Goal: Task Accomplishment & Management: Manage account settings

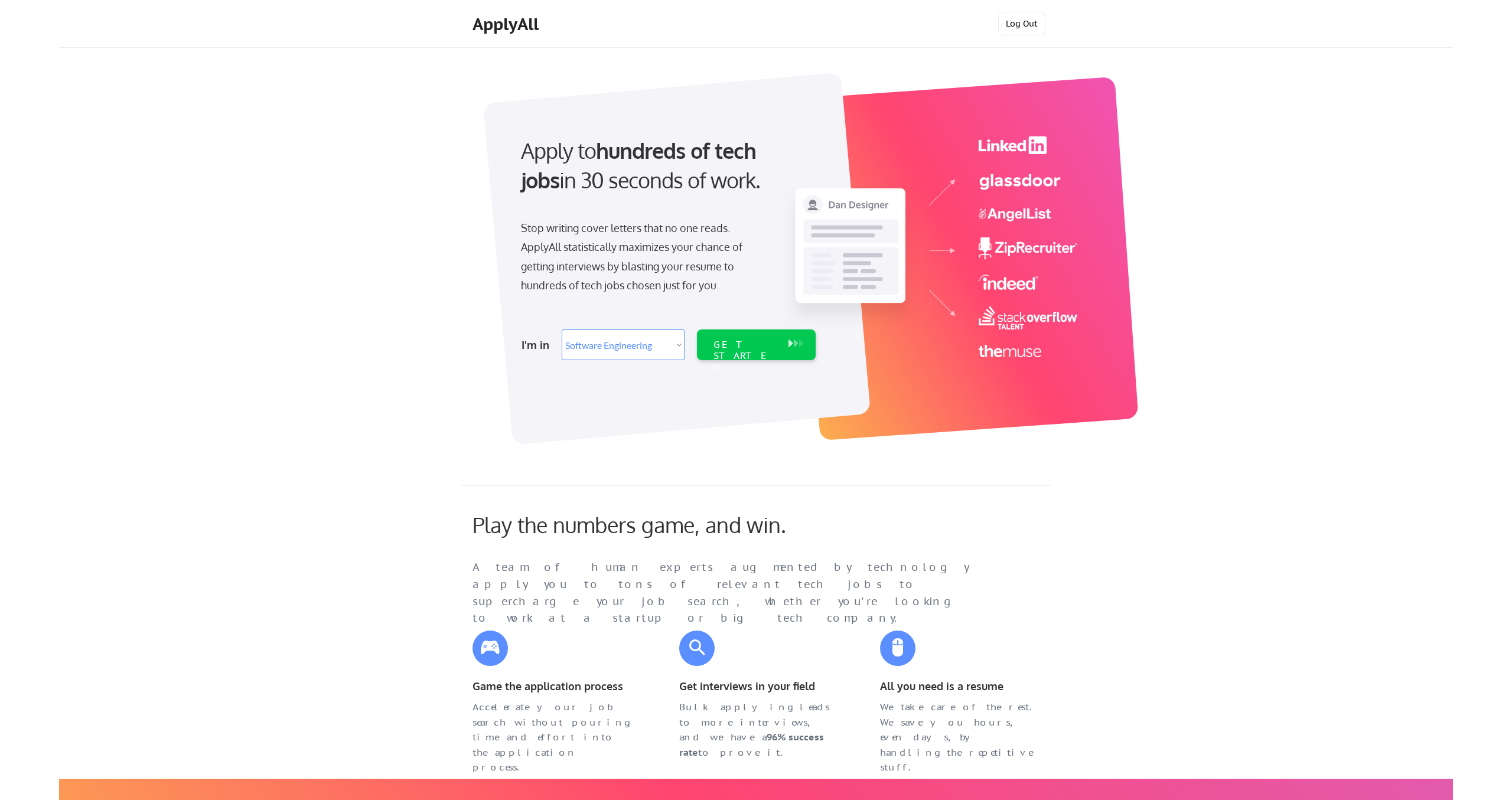
select select ""engineering""
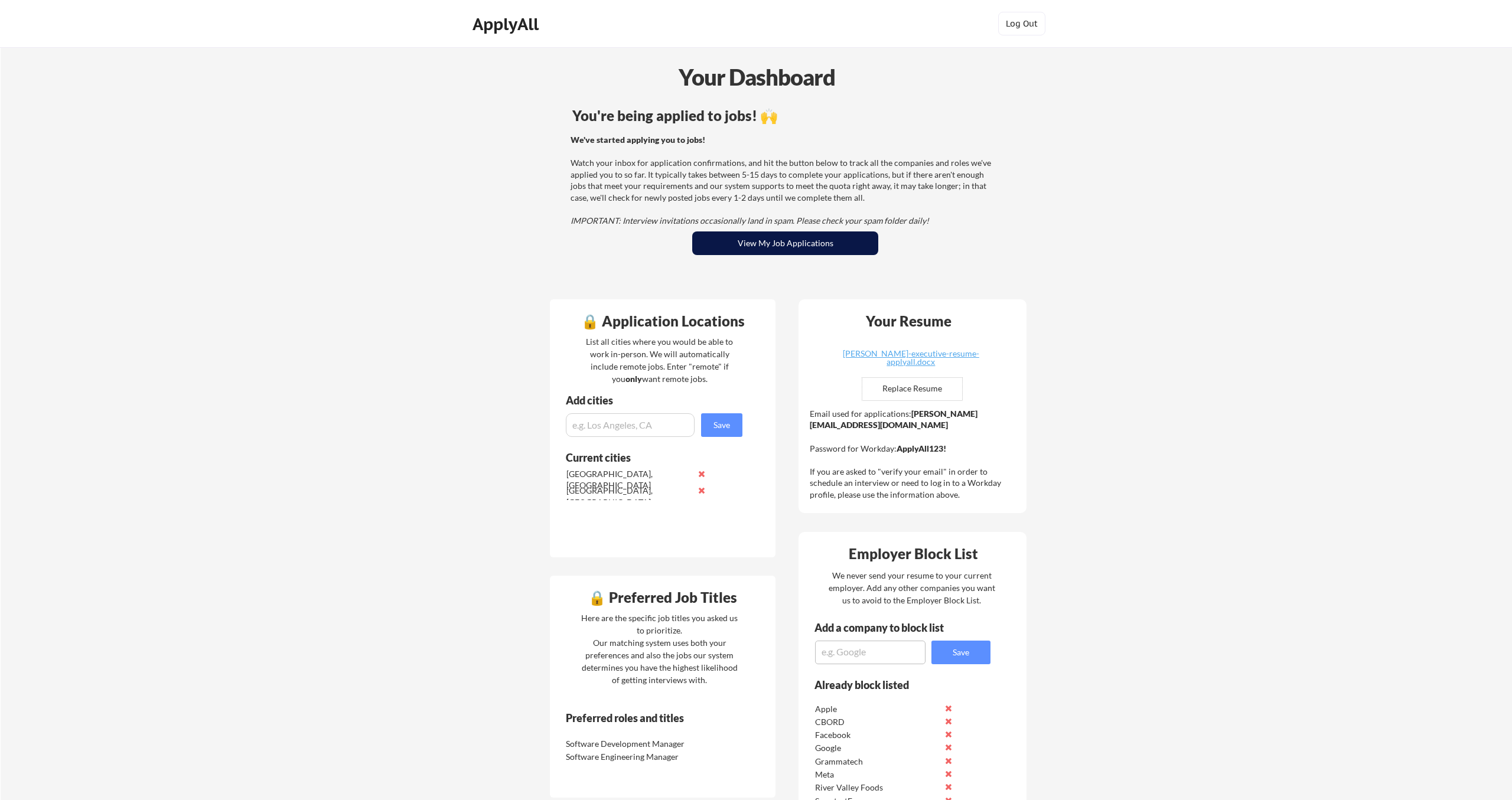
click at [782, 244] on button "View My Job Applications" at bounding box center [785, 243] width 186 height 24
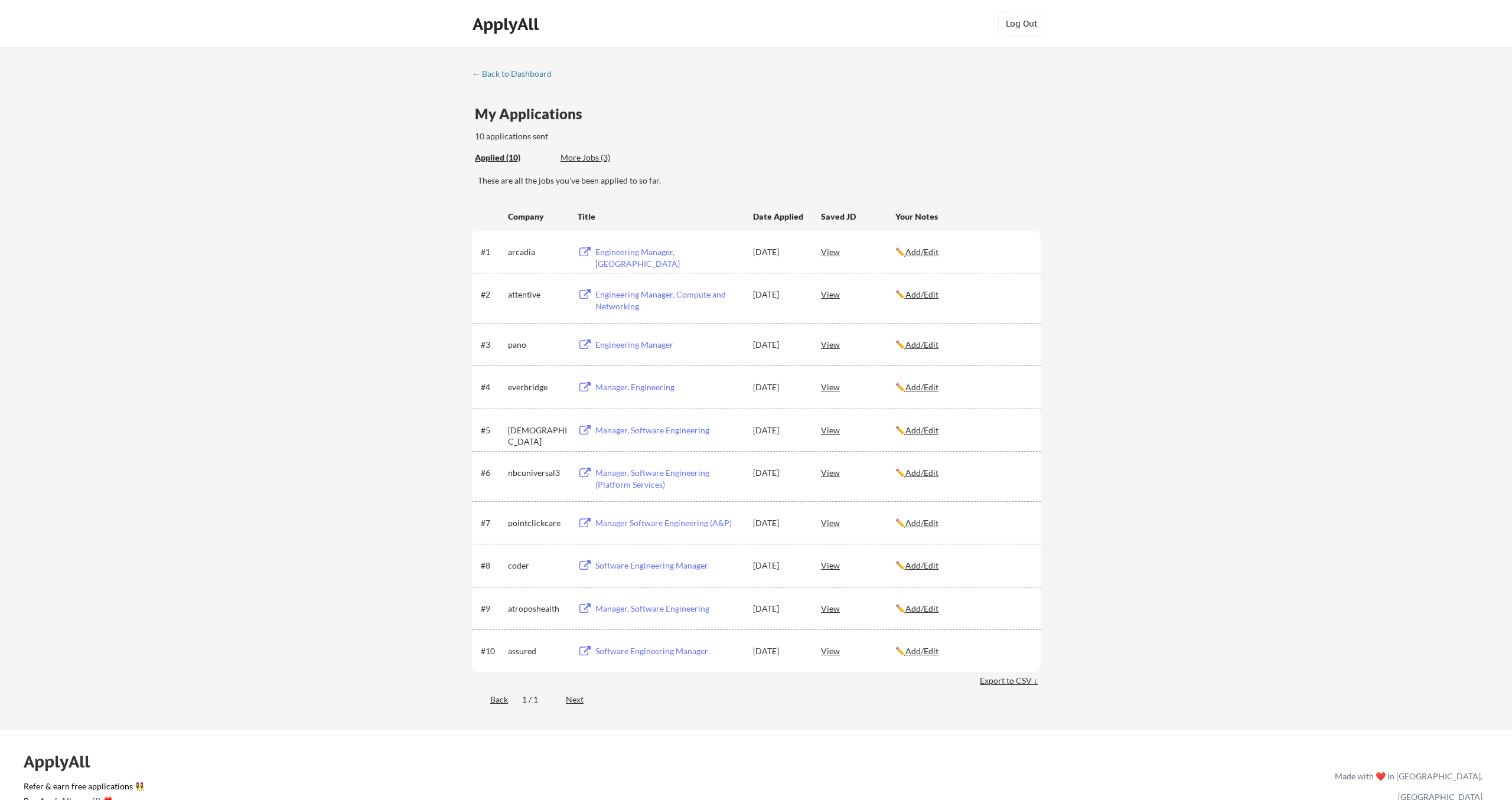
click at [579, 150] on div "Applied (10) More Jobs (3)" at bounding box center [560, 158] width 173 height 24
click at [577, 155] on div "More Jobs (3)" at bounding box center [604, 157] width 87 height 12
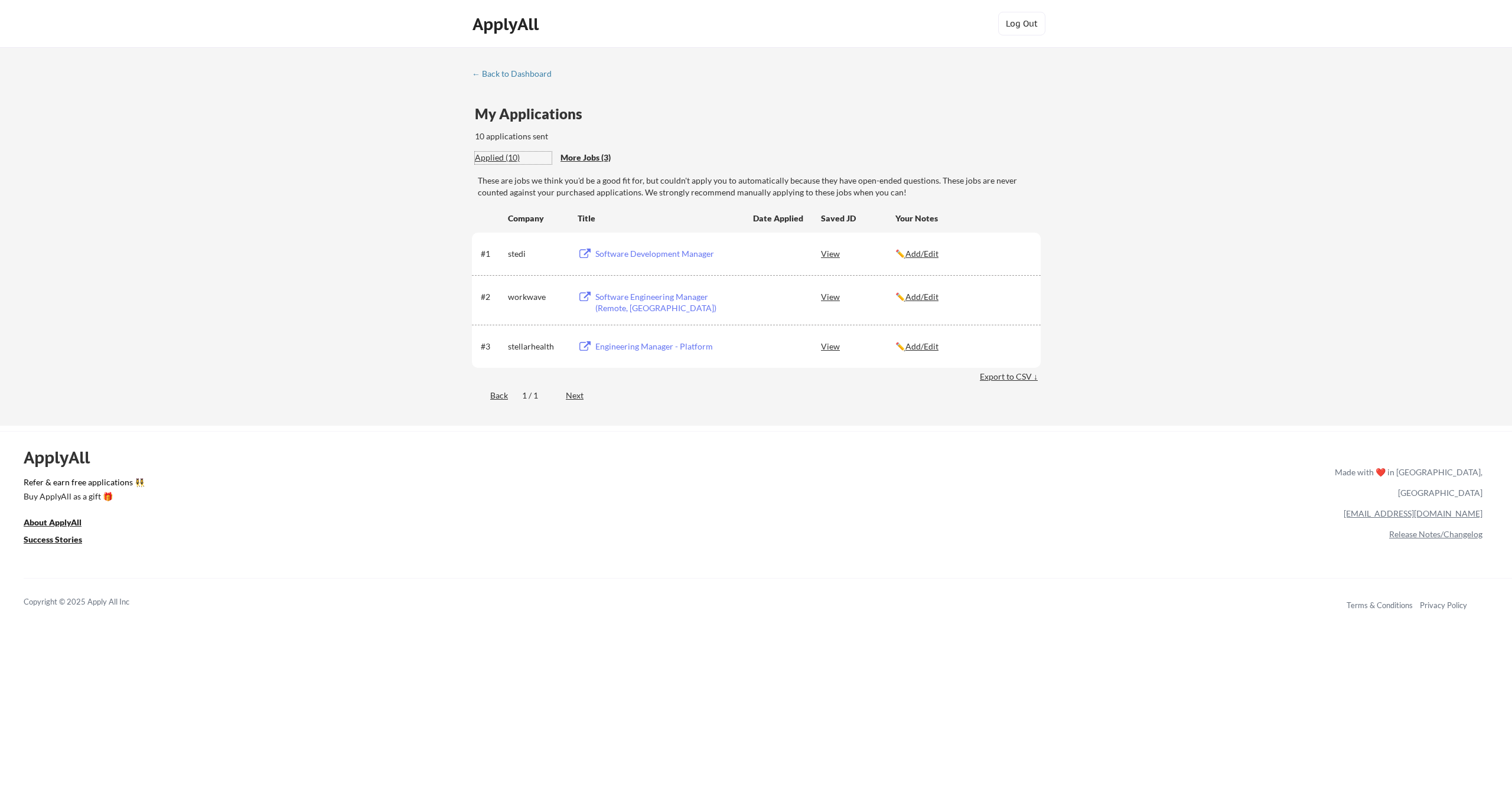
click at [491, 158] on div "Applied (10)" at bounding box center [513, 157] width 77 height 12
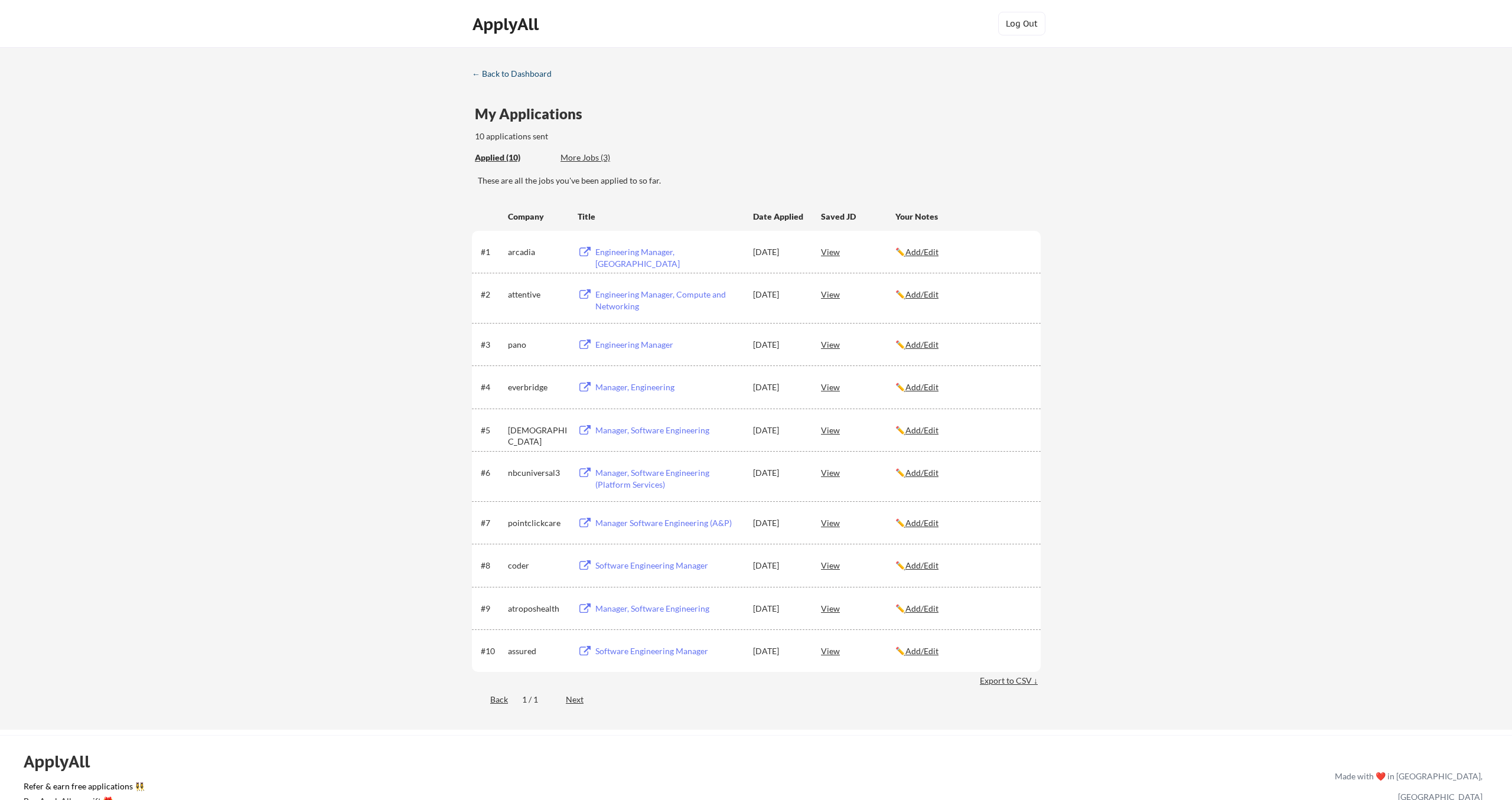
click at [536, 77] on div "← Back to Dashboard" at bounding box center [516, 74] width 88 height 9
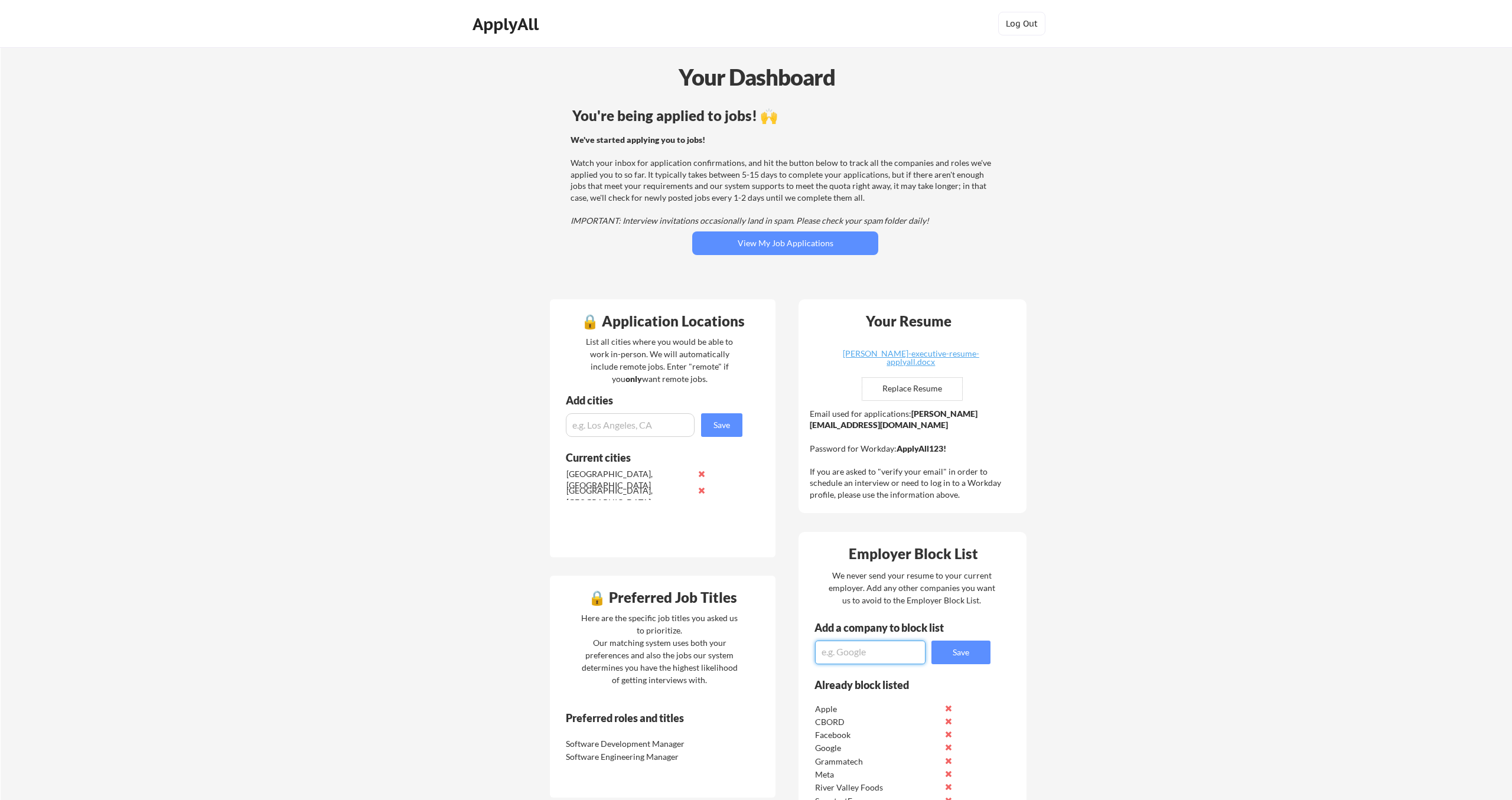
click at [845, 646] on textarea at bounding box center [870, 652] width 111 height 24
type textarea "Home Depot"
click at [986, 648] on button "Save" at bounding box center [960, 652] width 59 height 24
click at [888, 646] on textarea at bounding box center [870, 652] width 111 height 24
type textarea "Zillow"
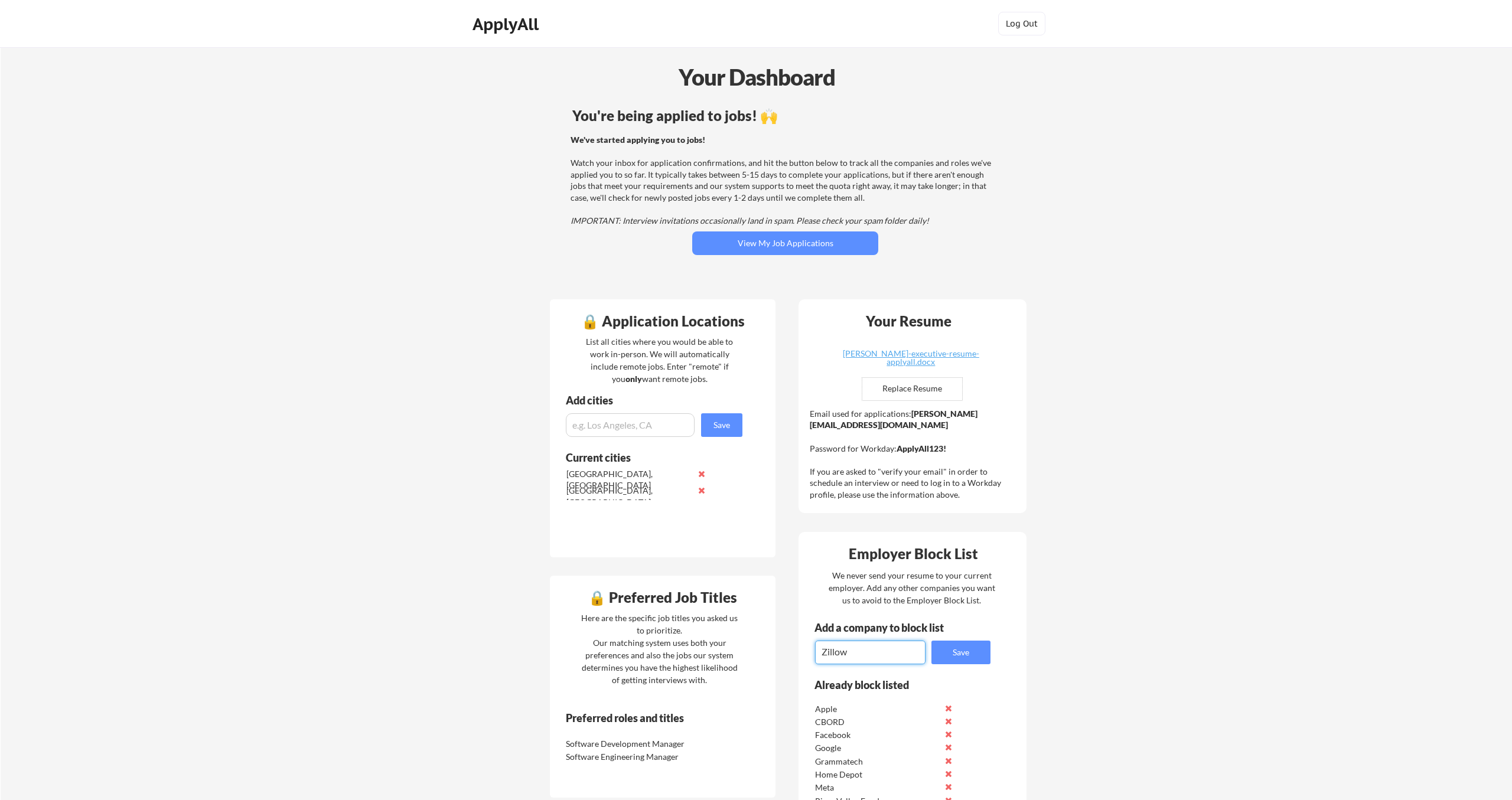
click at [961, 654] on button "Save" at bounding box center [960, 652] width 59 height 24
click at [740, 242] on button "View My Job Applications" at bounding box center [785, 243] width 186 height 24
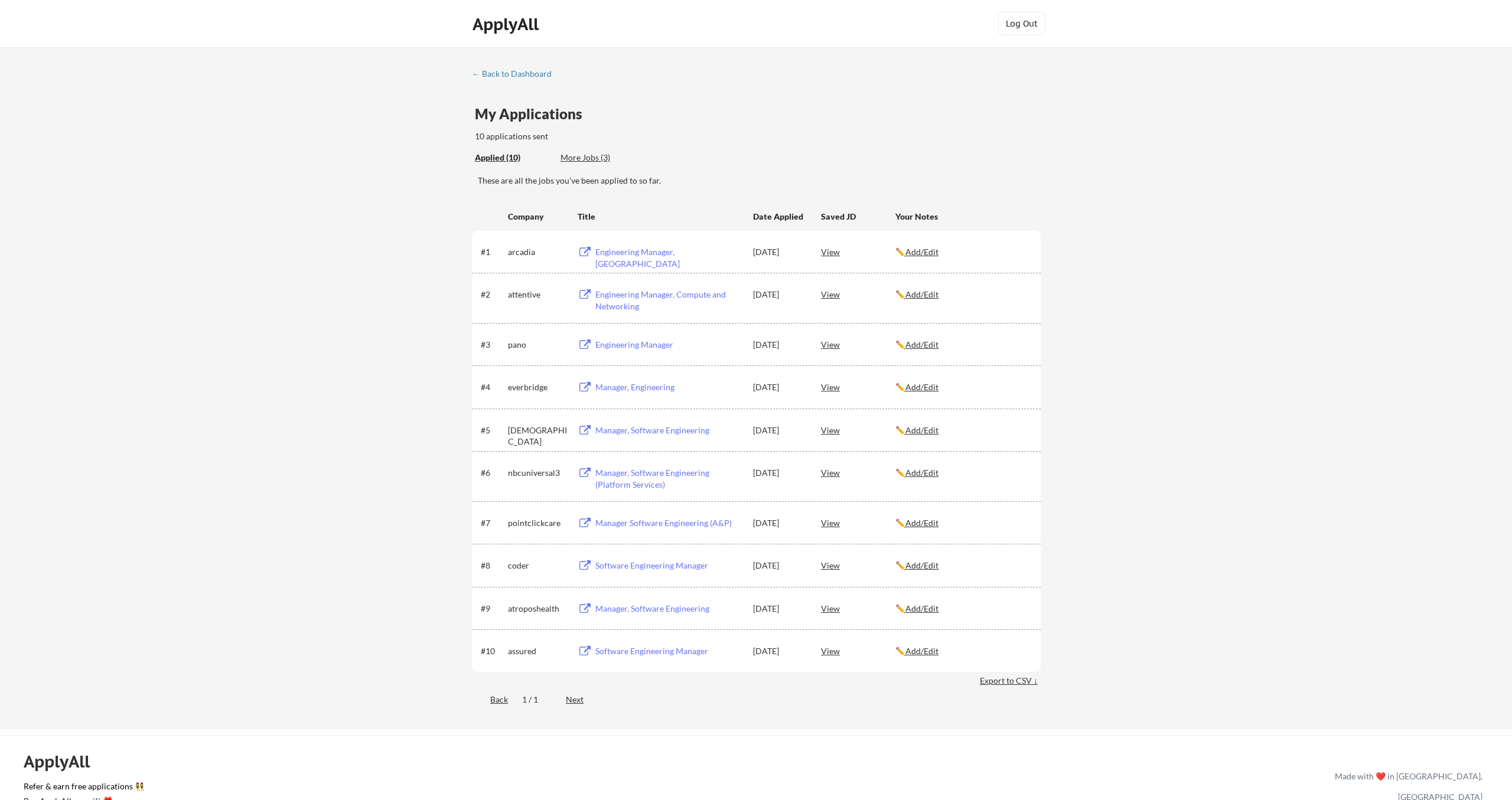
click at [534, 519] on div "pointclickcare" at bounding box center [537, 523] width 59 height 12
click at [640, 525] on div "Manager Software Engineering (A&P)" at bounding box center [668, 523] width 146 height 12
